Goal: Information Seeking & Learning: Learn about a topic

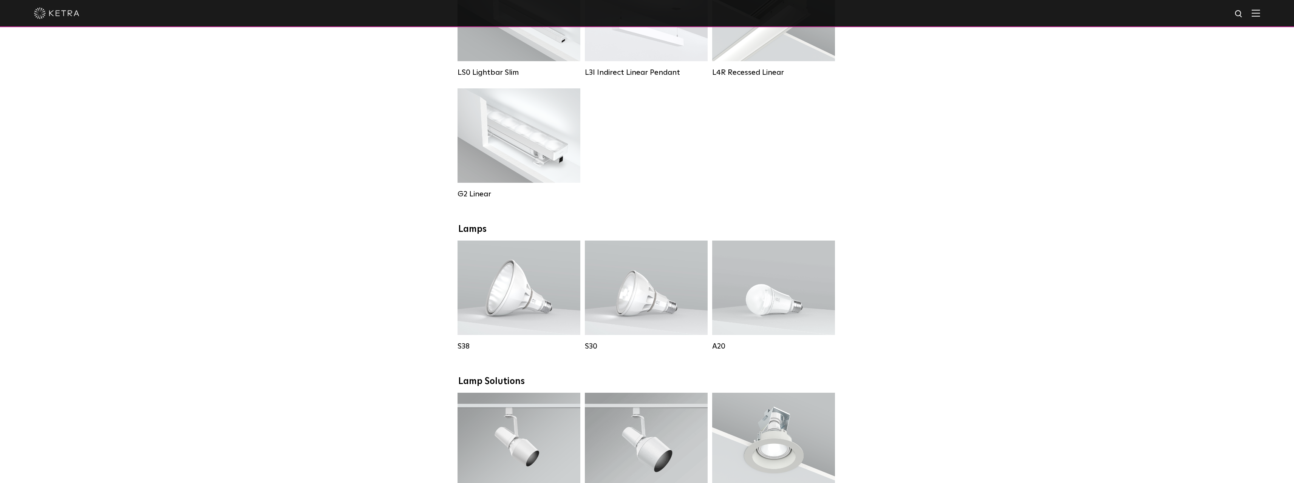
scroll to position [416, 0]
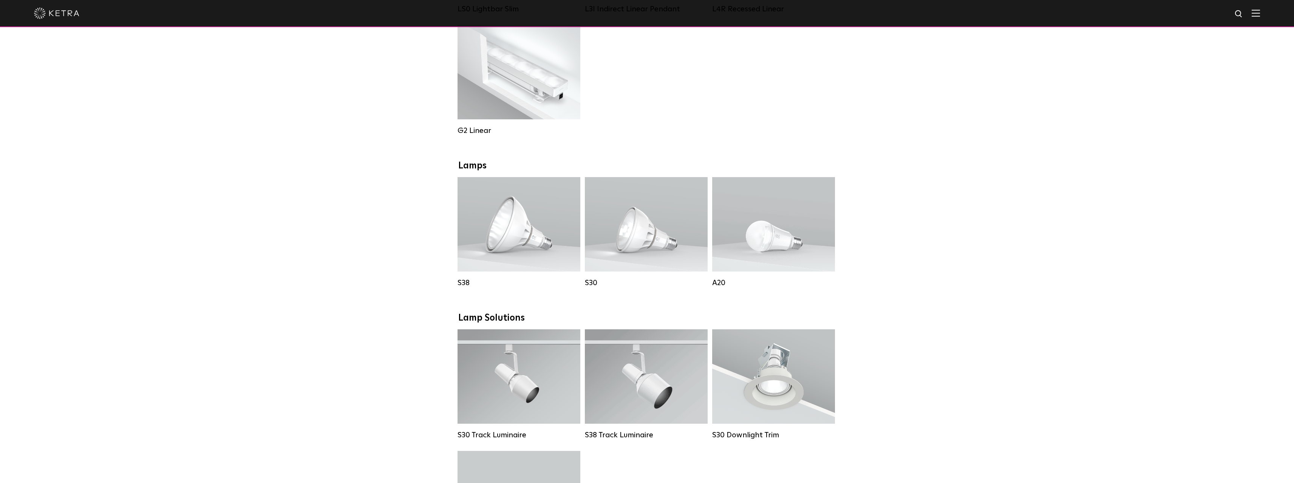
click at [896, 245] on div "Downlights D2 Downlight Family Lumen Output: 1200 Colors: White / Black / Gloss…" at bounding box center [647, 320] width 1294 height 1173
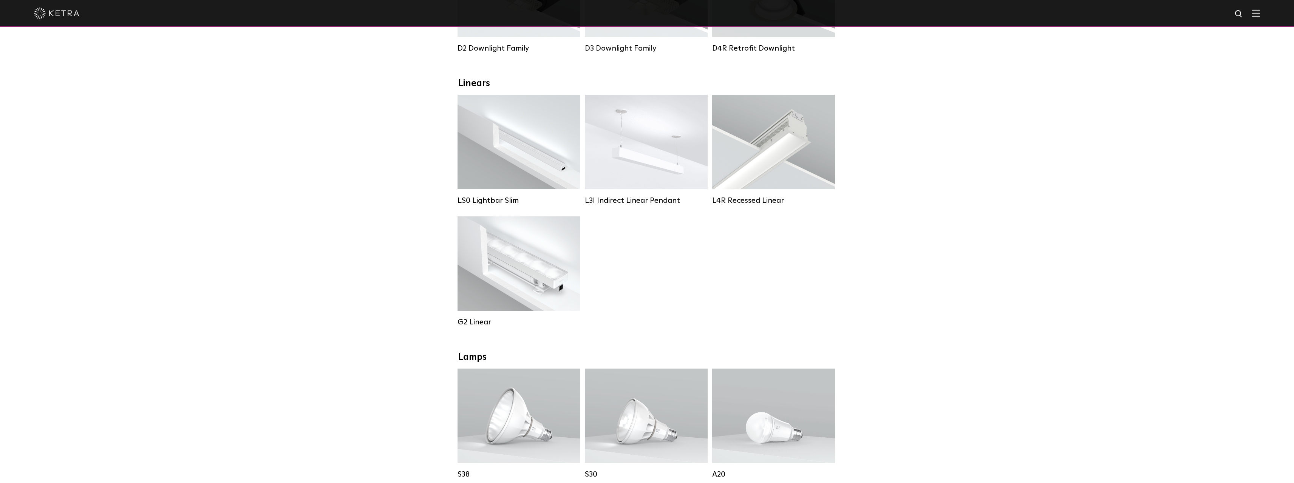
scroll to position [189, 0]
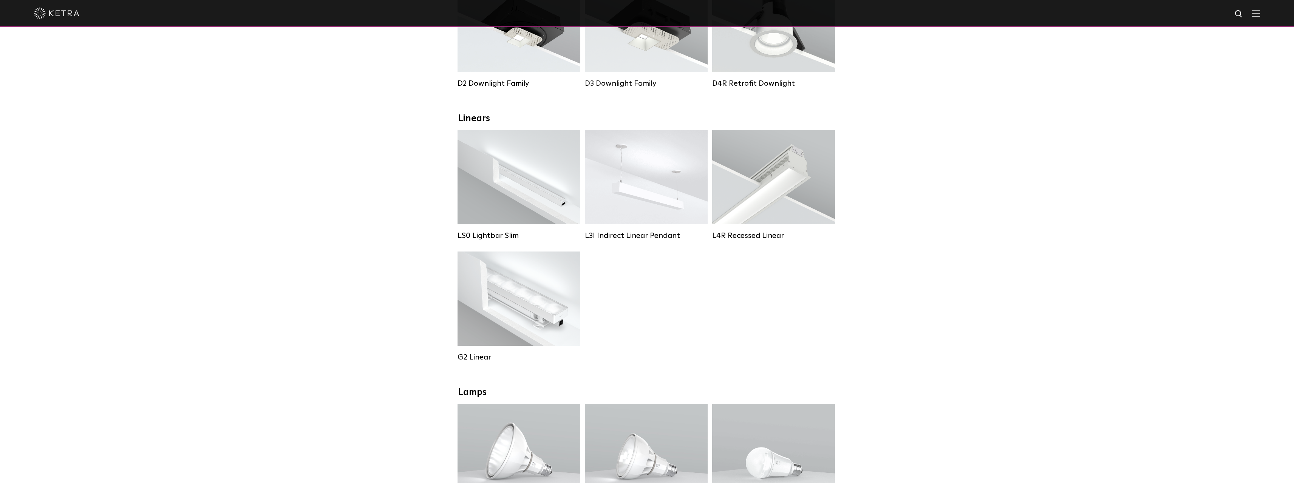
click at [648, 272] on div "LS0 Lightbar Slim Lumen Output: 200 / 350 Colors: White / Black Control: X96 Co…" at bounding box center [647, 251] width 384 height 243
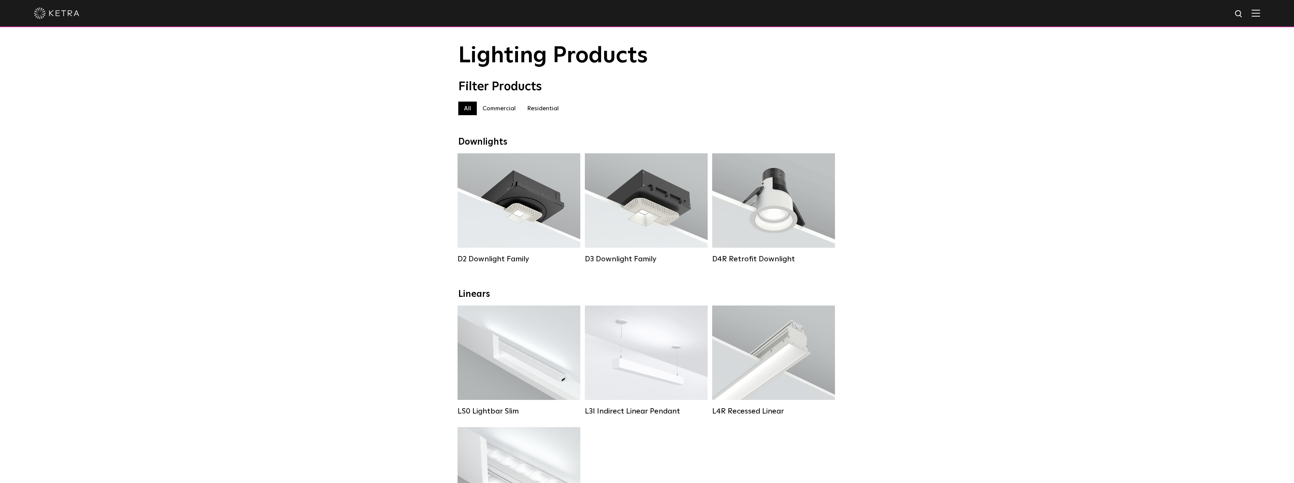
scroll to position [0, 0]
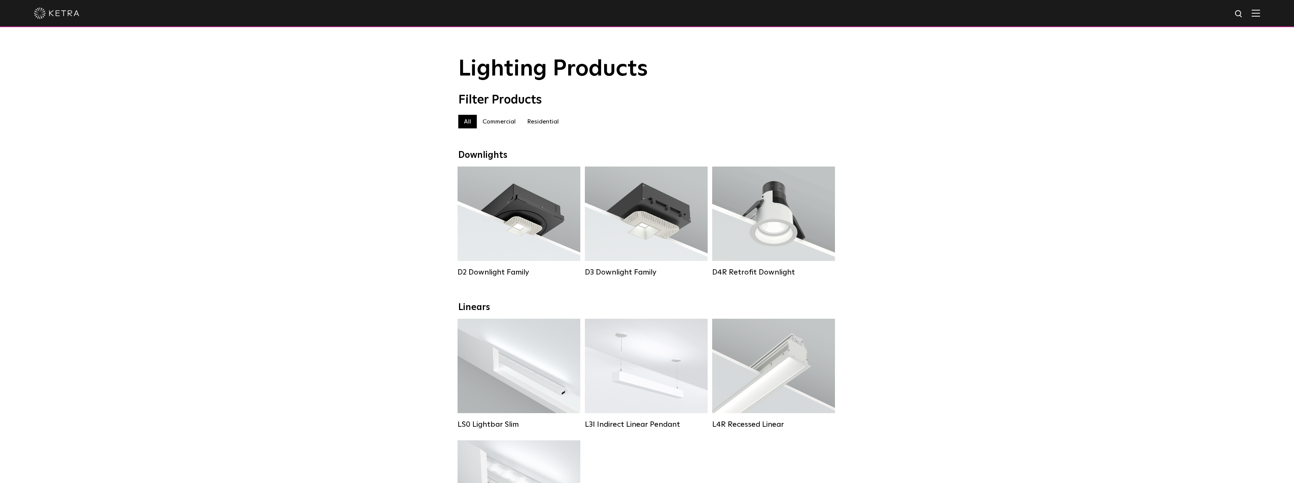
click at [495, 124] on label "Commercial" at bounding box center [499, 122] width 45 height 14
click at [538, 127] on label "Residential" at bounding box center [542, 122] width 43 height 14
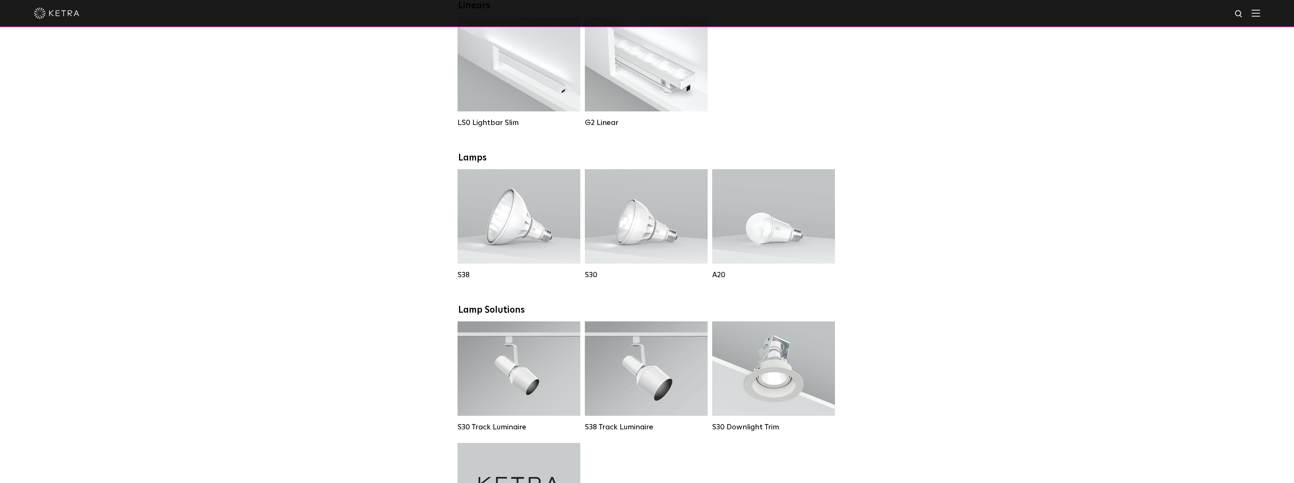
scroll to position [302, 0]
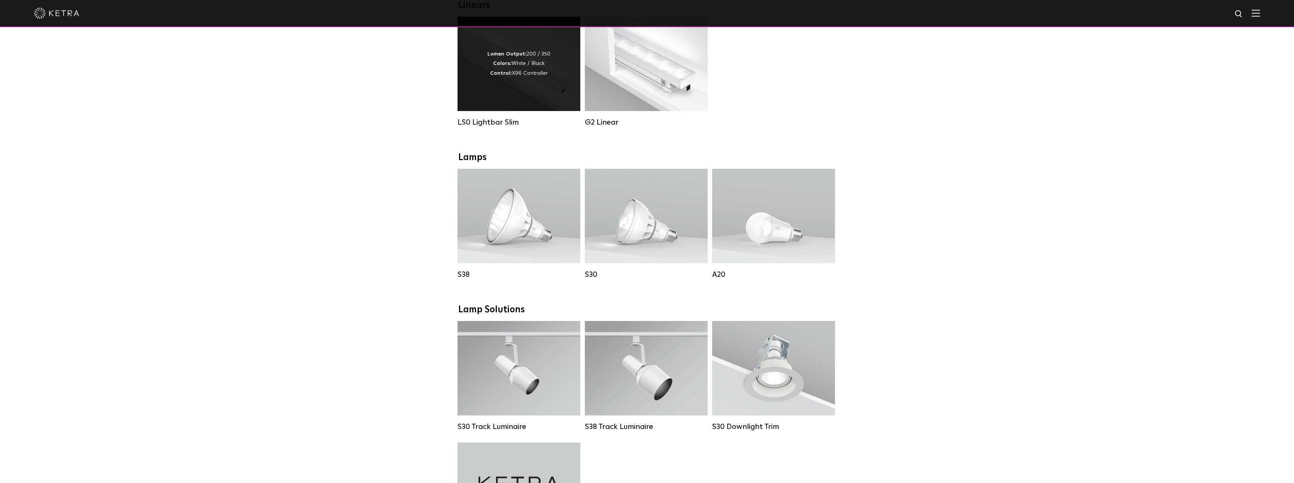
click at [506, 99] on div "Lumen Output: 200 / 350 Colors: White / Black Control: X96 Controller" at bounding box center [519, 64] width 123 height 94
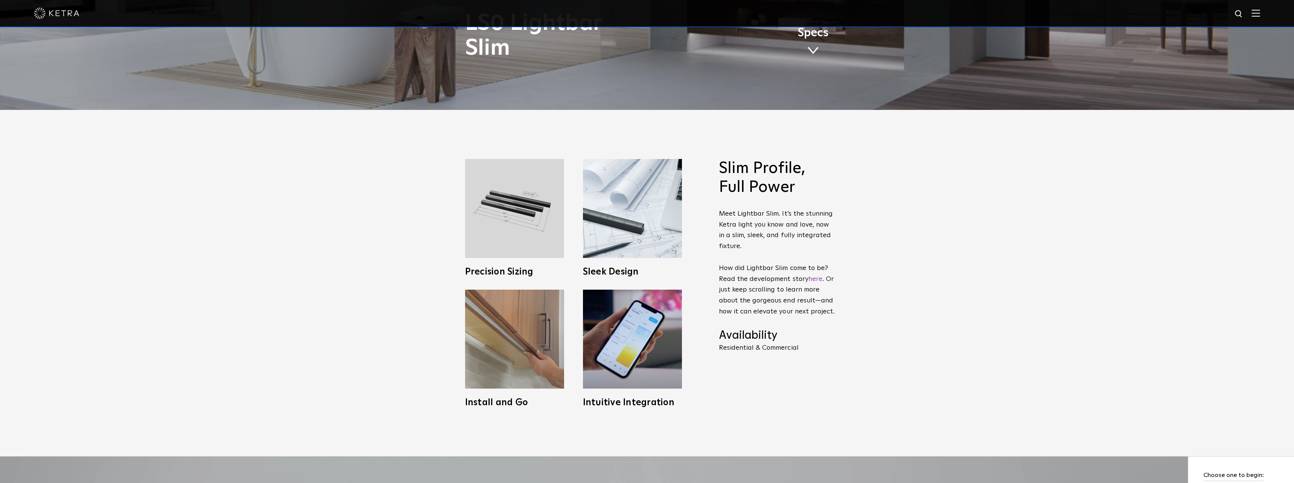
scroll to position [491, 0]
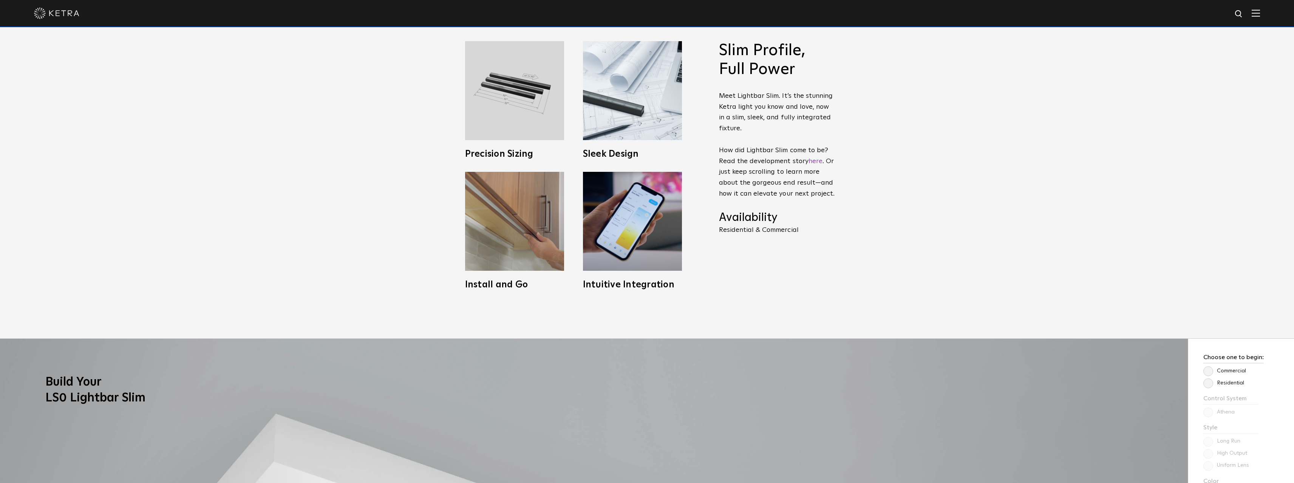
click at [750, 170] on p "Meet Lightbar Slim. It’s the stunning [PERSON_NAME] light you know and love, no…" at bounding box center [777, 145] width 117 height 109
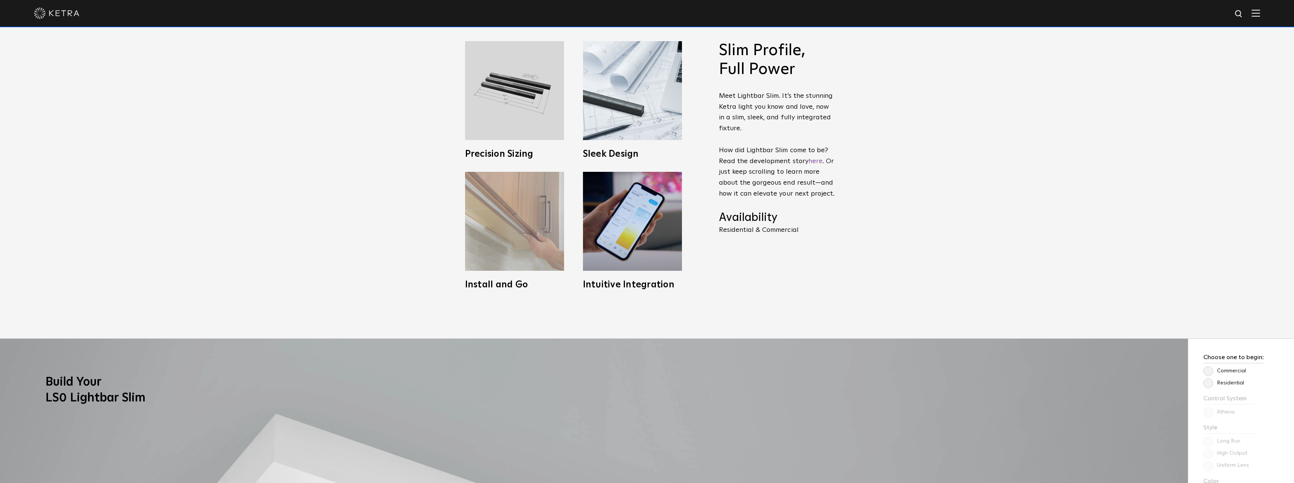
click at [496, 257] on img at bounding box center [514, 221] width 99 height 99
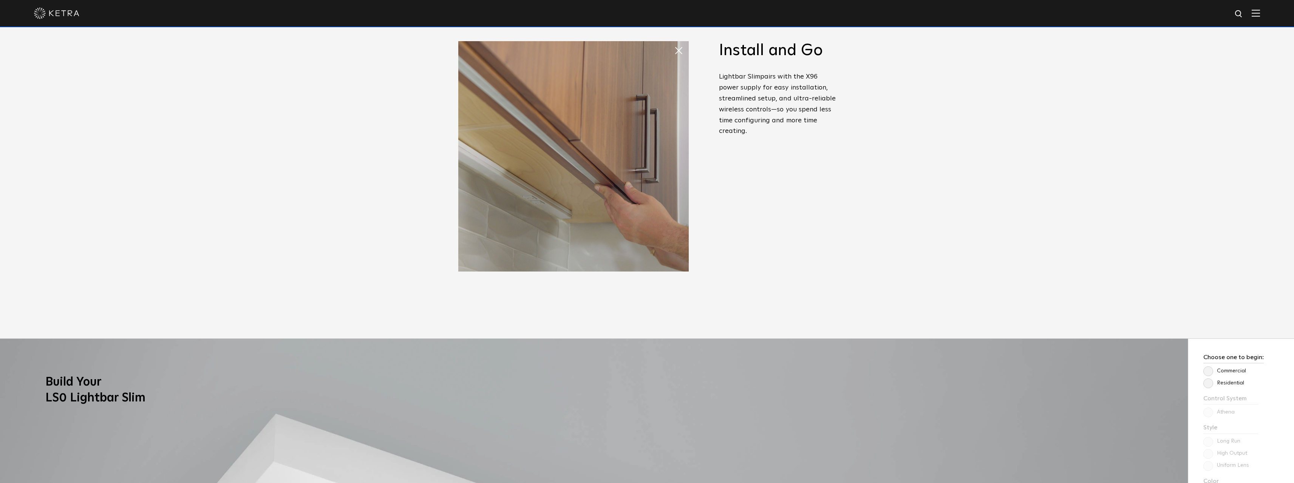
click at [746, 132] on span "pairs with the X96 power supply for easy installation, streamlined setup, and u…" at bounding box center [777, 103] width 117 height 61
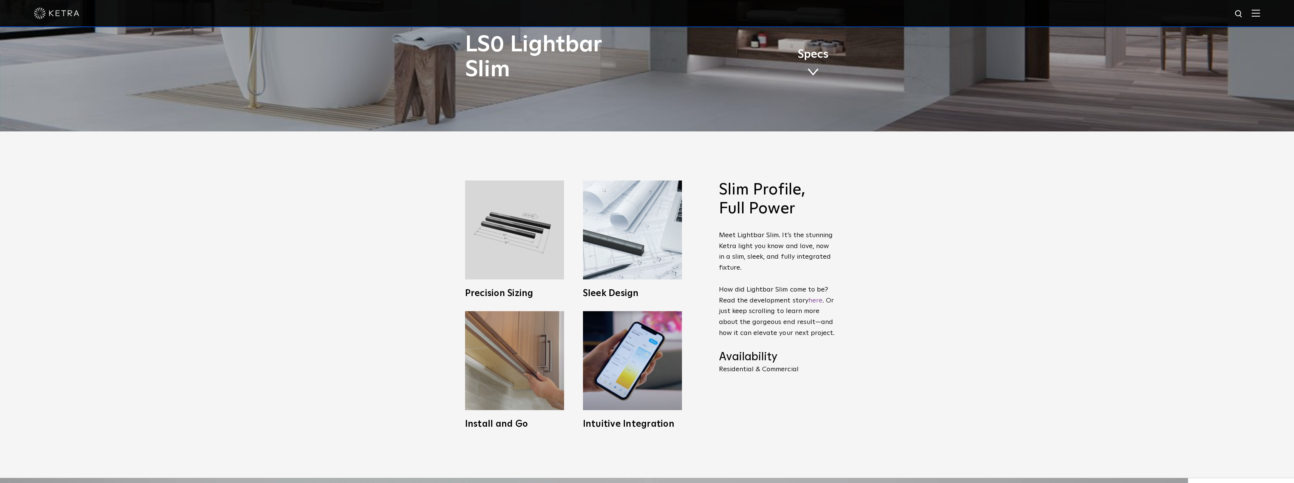
scroll to position [189, 0]
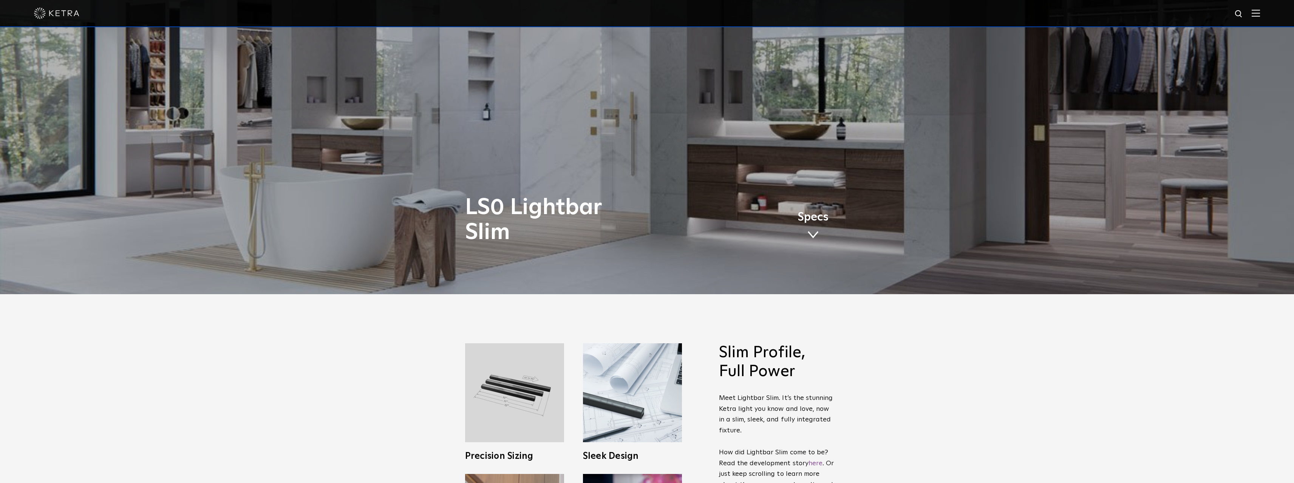
click at [748, 407] on p "Meet Lightbar Slim. It’s the stunning [PERSON_NAME] light you know and love, no…" at bounding box center [777, 447] width 117 height 109
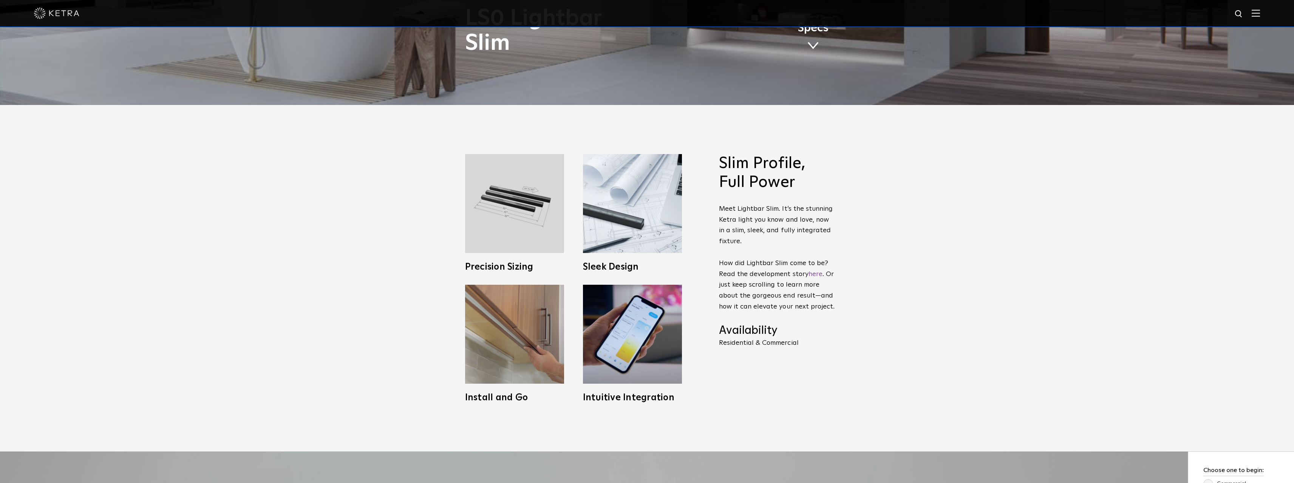
scroll to position [416, 0]
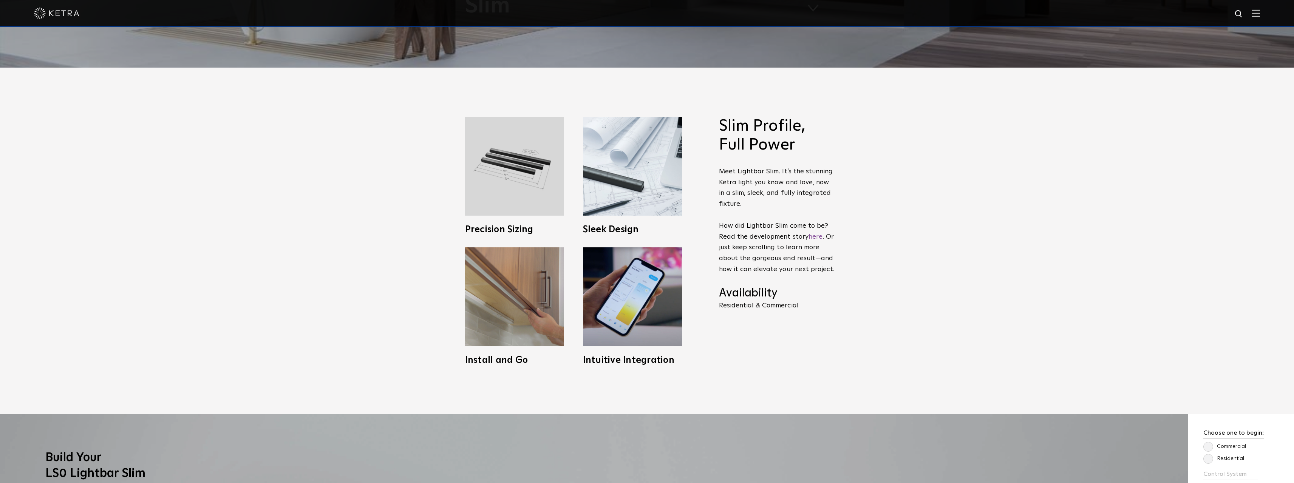
click at [738, 220] on p "Meet Lightbar Slim. It’s the stunning [PERSON_NAME] light you know and love, no…" at bounding box center [777, 220] width 117 height 109
click at [743, 233] on p "Meet Lightbar Slim. It’s the stunning [PERSON_NAME] light you know and love, no…" at bounding box center [777, 220] width 117 height 109
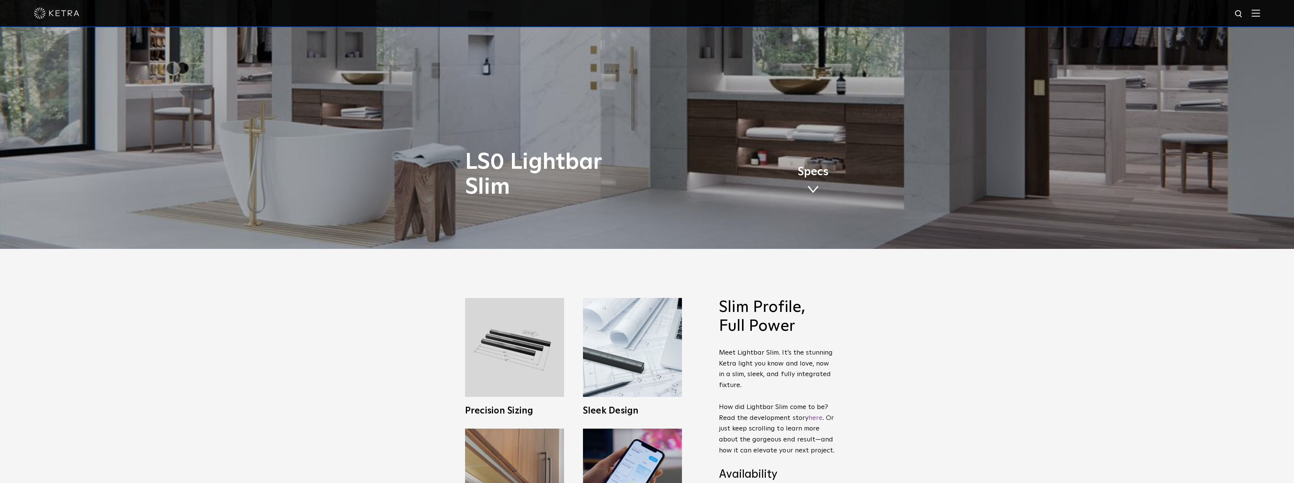
scroll to position [189, 0]
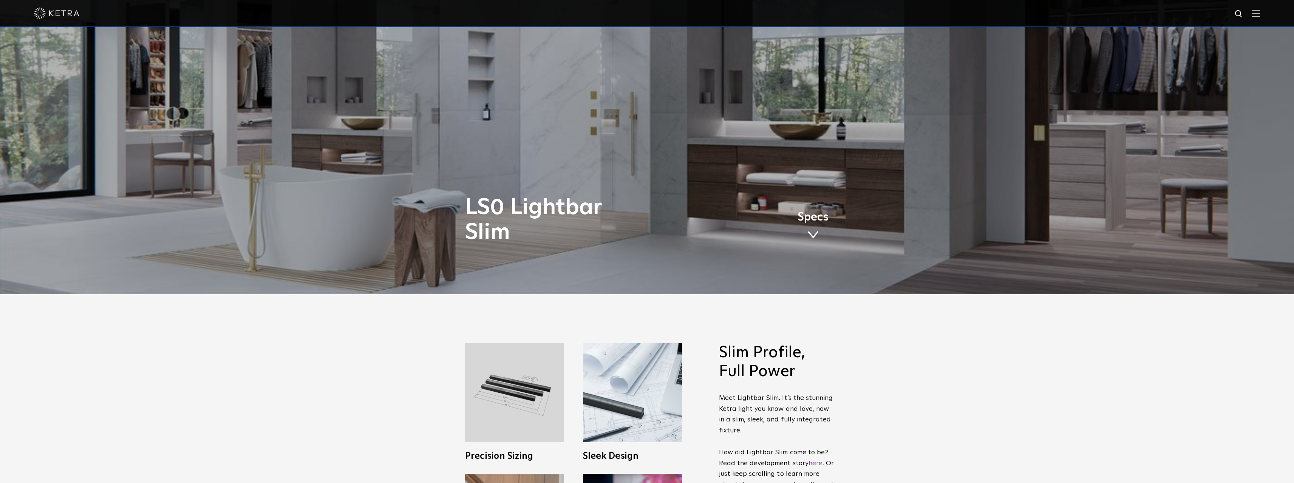
click at [741, 401] on p "Meet Lightbar Slim. It’s the stunning [PERSON_NAME] light you know and love, no…" at bounding box center [777, 447] width 117 height 109
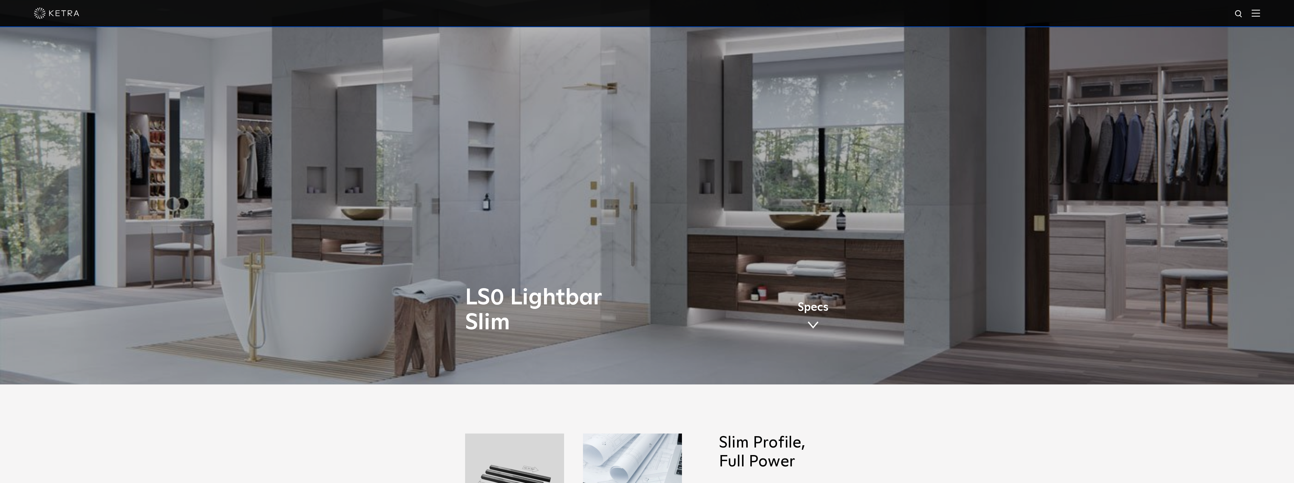
scroll to position [0, 0]
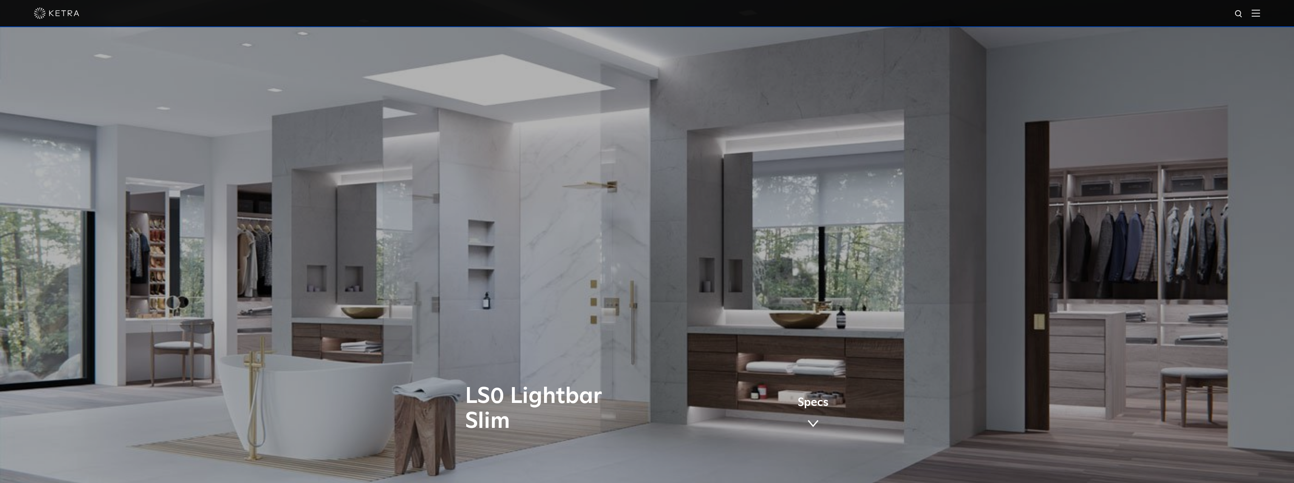
click at [814, 419] on link "Specs" at bounding box center [813, 415] width 31 height 29
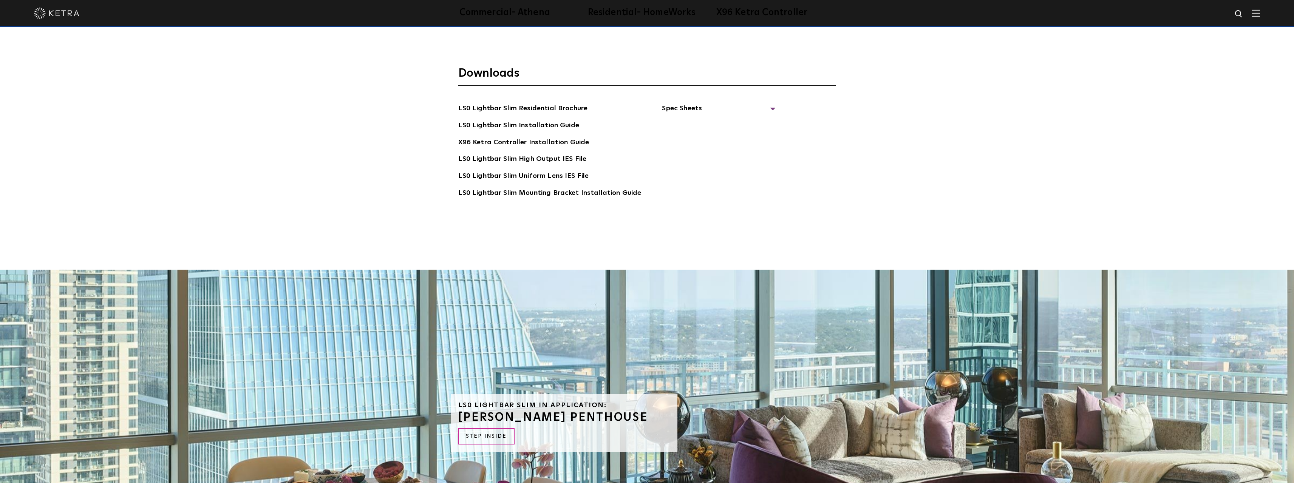
scroll to position [2137, 0]
